Goal: Task Accomplishment & Management: Manage account settings

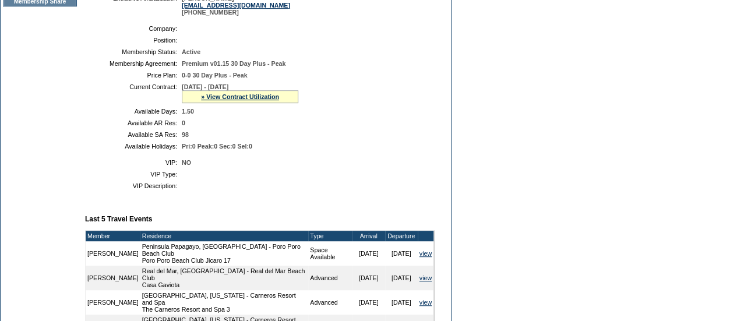
scroll to position [242, 0]
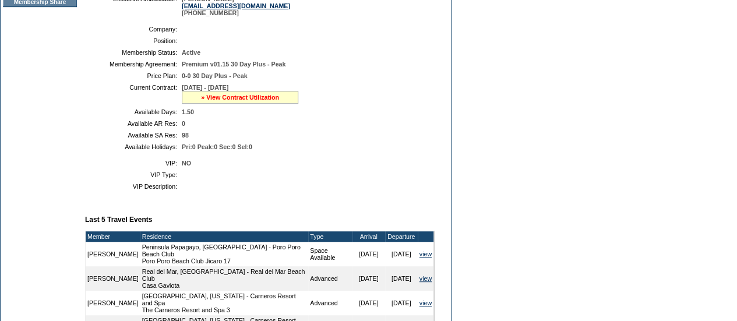
click at [220, 101] on link "» View Contract Utilization" at bounding box center [240, 97] width 78 height 7
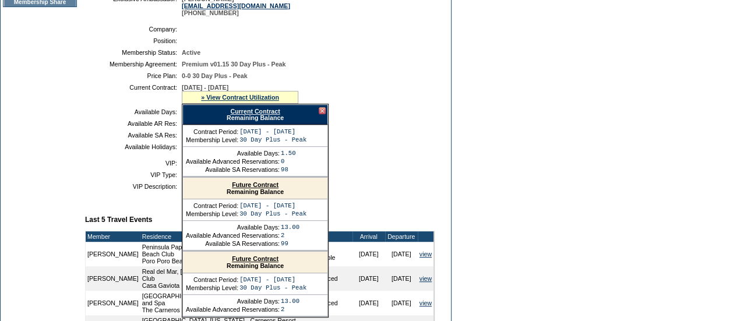
click at [258, 115] on link "Current Contract" at bounding box center [255, 111] width 50 height 7
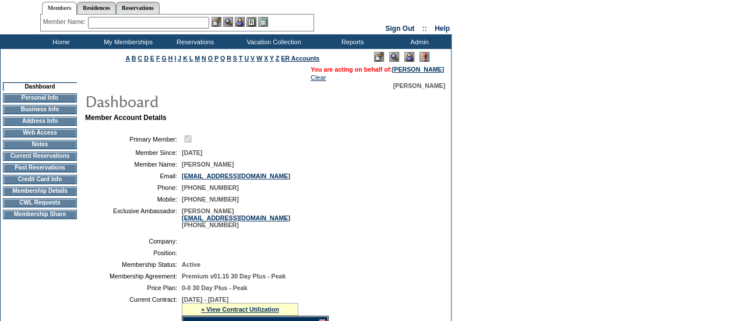
scroll to position [0, 0]
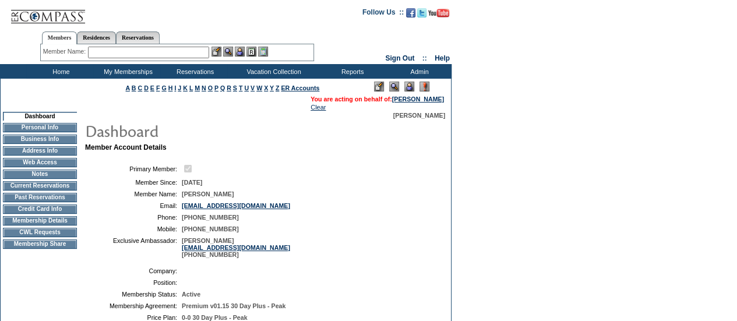
click at [156, 54] on input "text" at bounding box center [148, 53] width 121 height 12
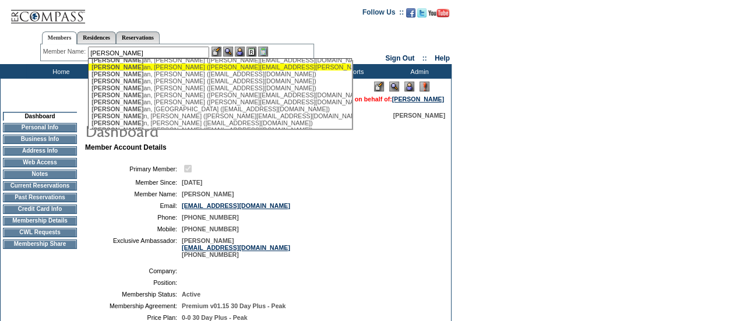
scroll to position [36, 0]
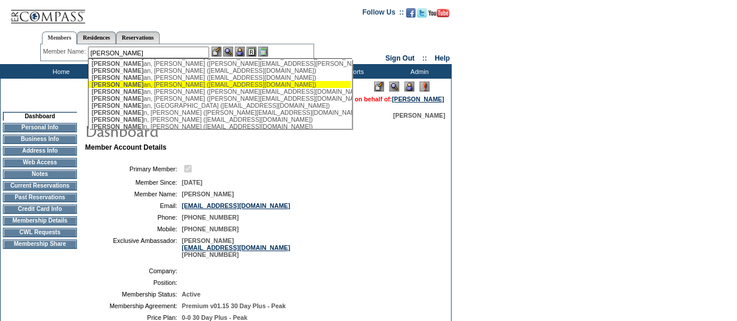
click at [136, 88] on div "[PERSON_NAME] an, [PERSON_NAME] ([EMAIL_ADDRESS][DOMAIN_NAME])" at bounding box center [220, 84] width 256 height 7
type input "[PERSON_NAME] ([EMAIL_ADDRESS][DOMAIN_NAME])"
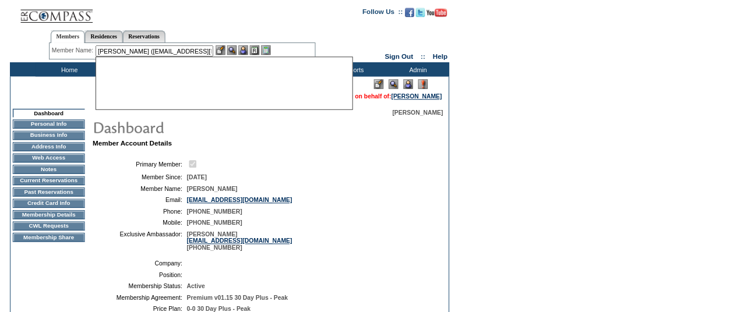
scroll to position [0, 0]
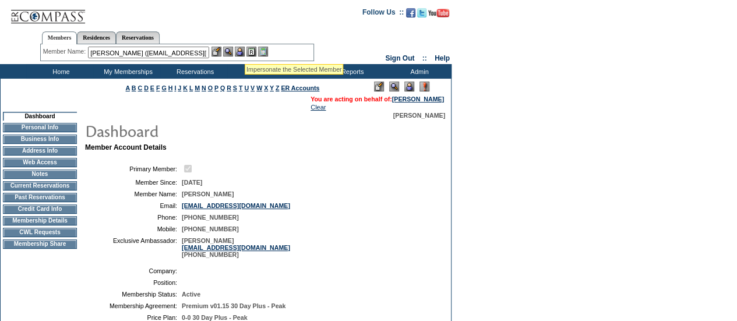
click at [244, 50] on img at bounding box center [240, 52] width 10 height 10
click at [228, 50] on img at bounding box center [228, 52] width 10 height 10
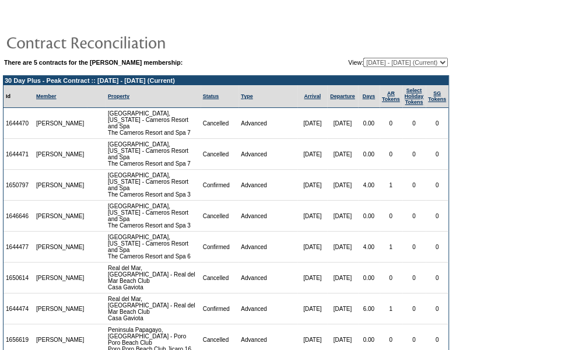
click at [368, 57] on table "There are 5 contracts for the Jodine Jenson Labrie membership: View: 02/28/24 -…" at bounding box center [226, 63] width 446 height 12
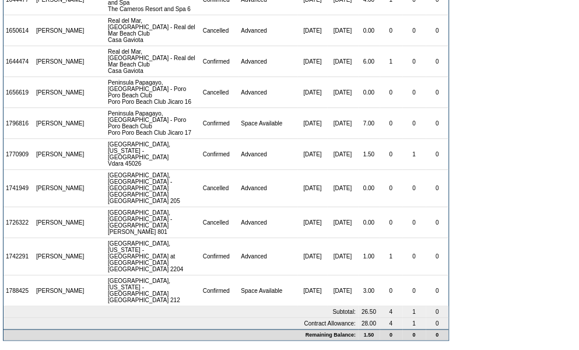
scroll to position [242, 0]
